Goal: Task Accomplishment & Management: Complete application form

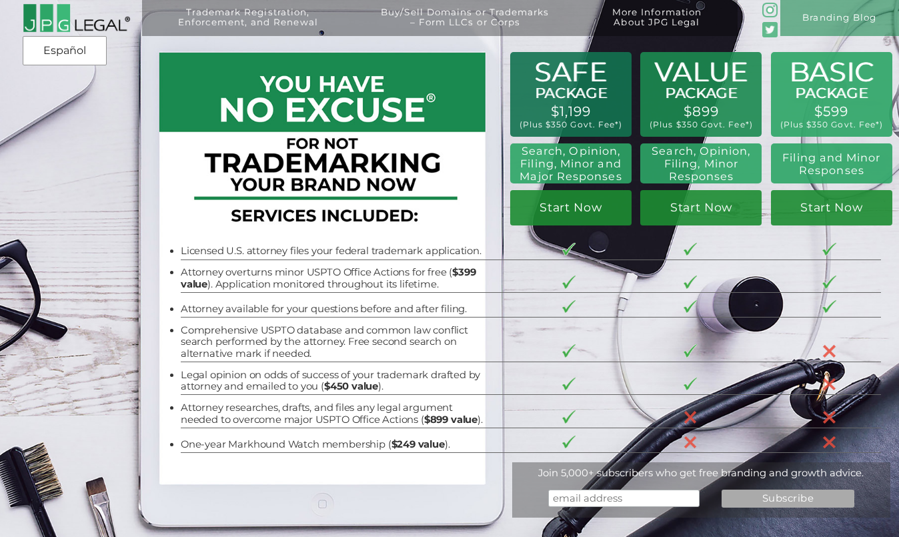
click at [198, 520] on div "BASIC PACKAGE $599 (Plus $350 Govt. Fee*) Filing and Minor Responses Start Now …" at bounding box center [449, 270] width 899 height 540
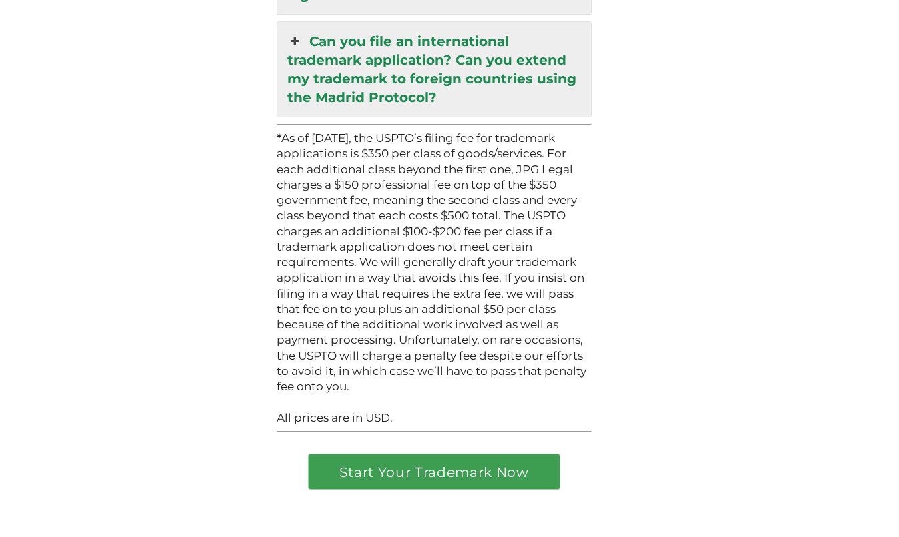
scroll to position [3944, 0]
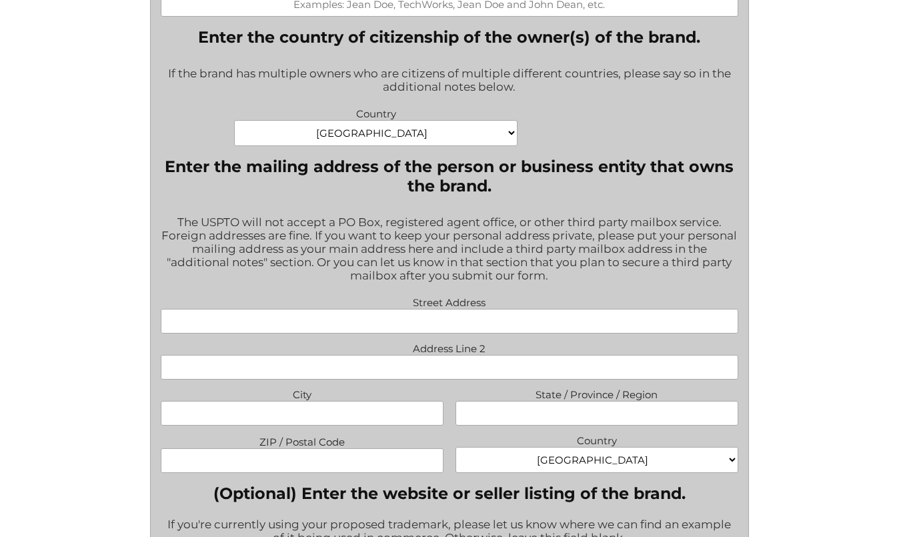
scroll to position [801, 0]
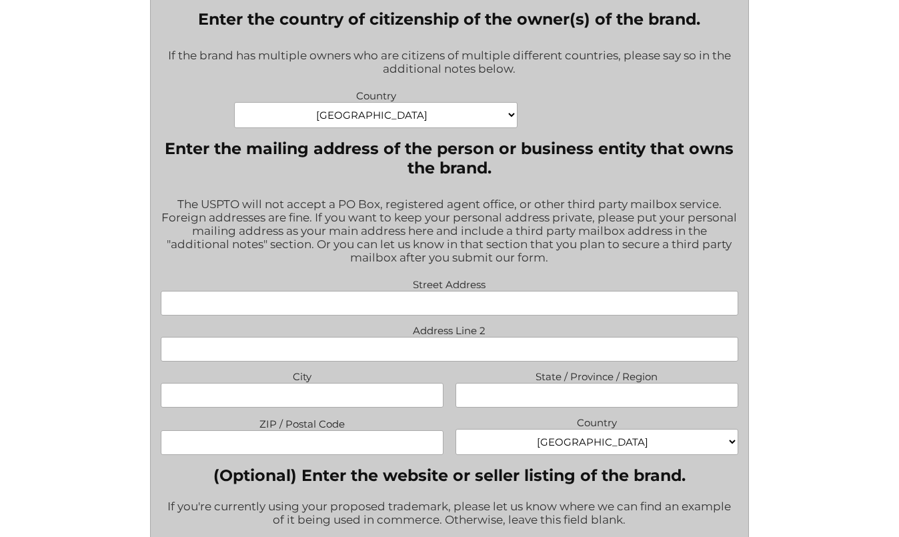
click at [504, 128] on select "Afghanistan Albania Algeria American Samoa Andorra Angola Anguilla Antarctica A…" at bounding box center [375, 115] width 283 height 26
select select "Hong Kong"
click at [234, 111] on select "Afghanistan Albania Algeria American Samoa Andorra Angola Anguilla Antarctica A…" at bounding box center [375, 115] width 283 height 26
click at [542, 197] on div "The USPTO will not accept a PO Box, registered agent office, or other third par…" at bounding box center [450, 232] width 578 height 86
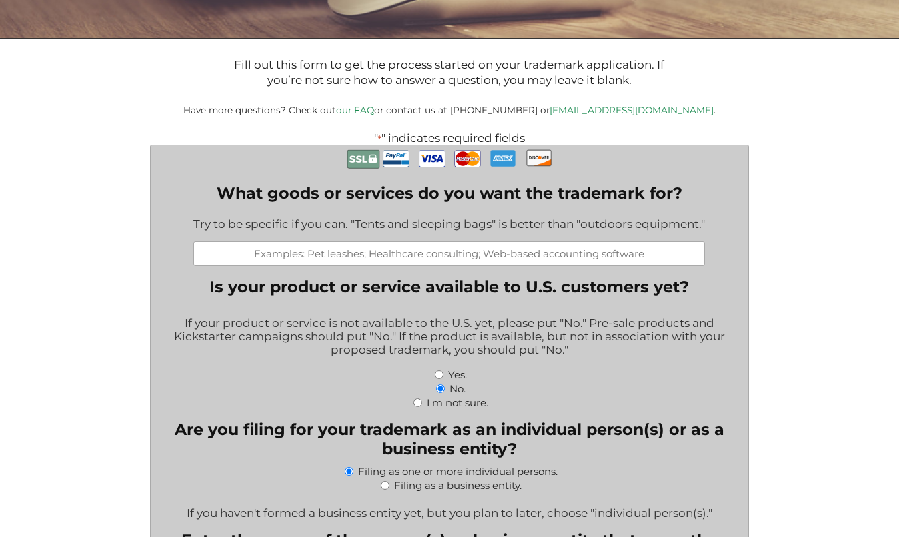
scroll to position [200, 0]
drag, startPoint x: 668, startPoint y: 113, endPoint x: 633, endPoint y: 164, distance: 62.0
click at [578, 116] on p "Have more questions? Check out our FAQ or contact us at (917) 268-7054 or info@…" at bounding box center [450, 110] width 666 height 12
copy small "info@jpglegal.com ."
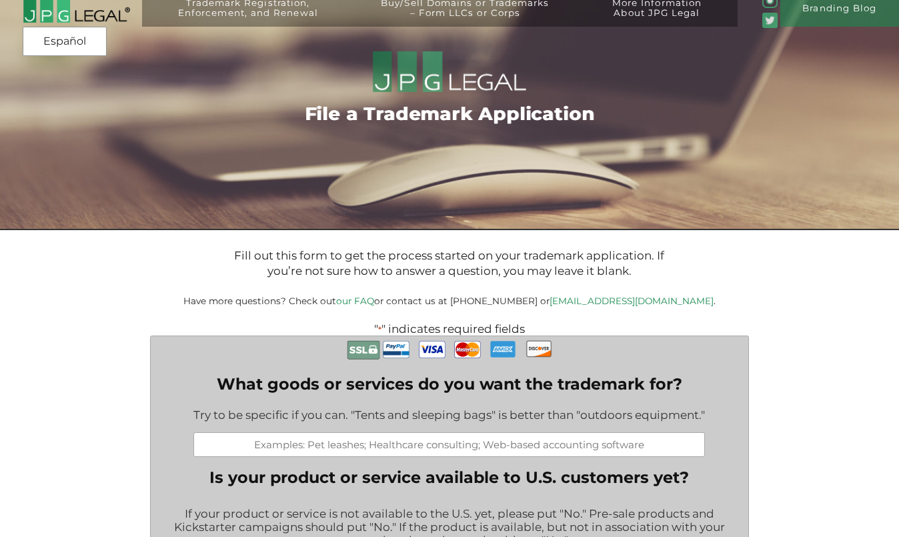
scroll to position [0, 0]
